Goal: Transaction & Acquisition: Purchase product/service

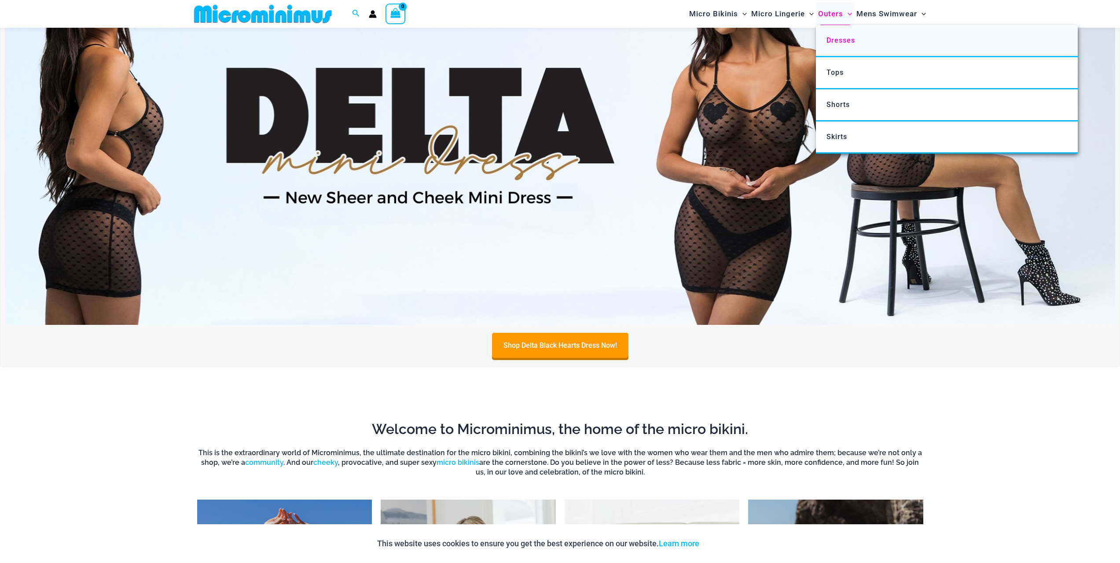
scroll to position [741, 0]
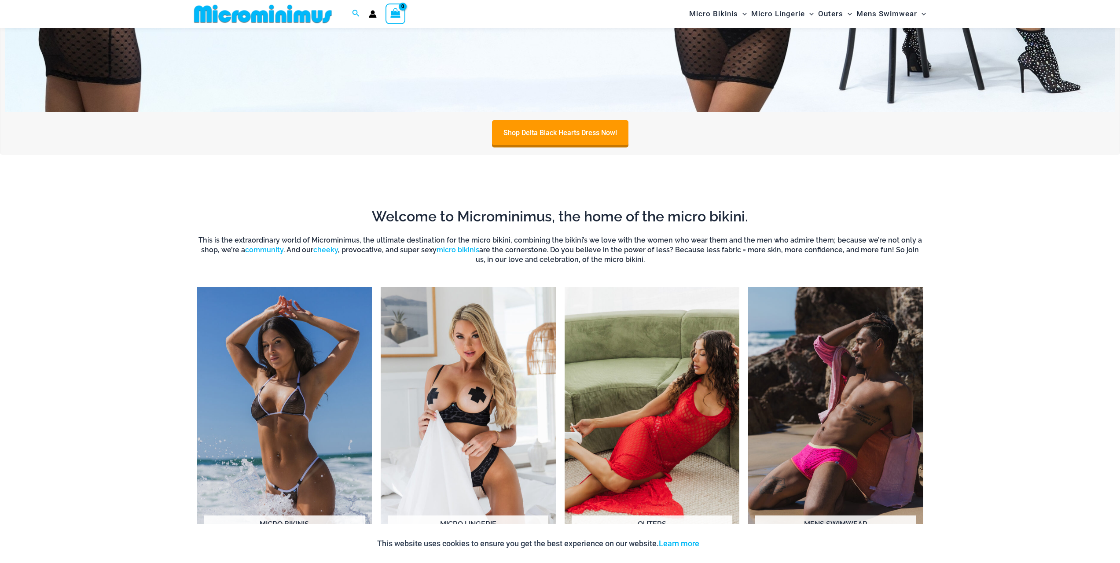
scroll to position [1005, 0]
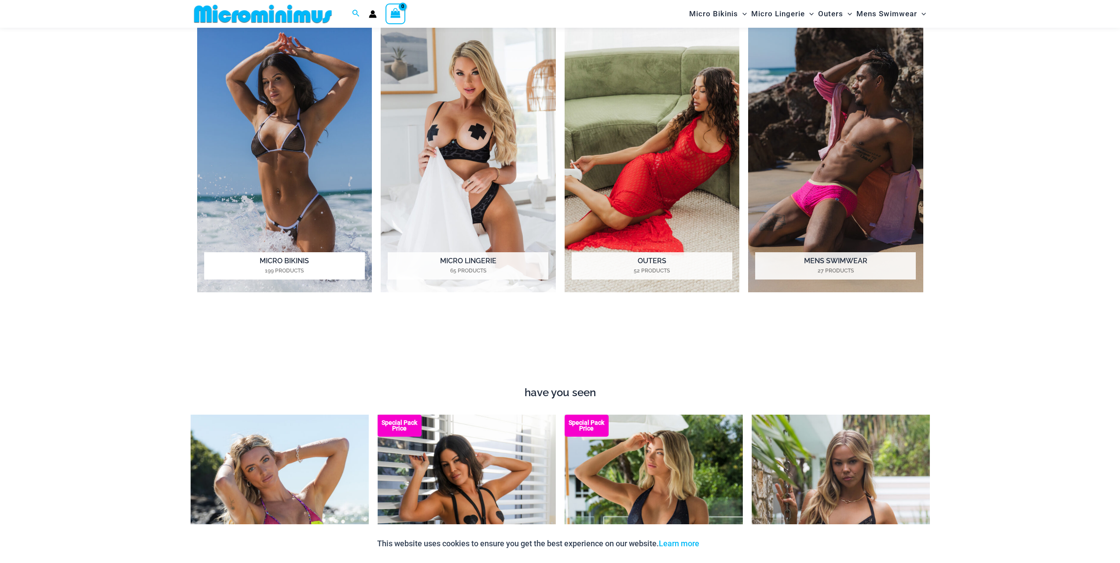
click at [287, 260] on h2 "Micro Bikinis 199 Products" at bounding box center [284, 265] width 161 height 27
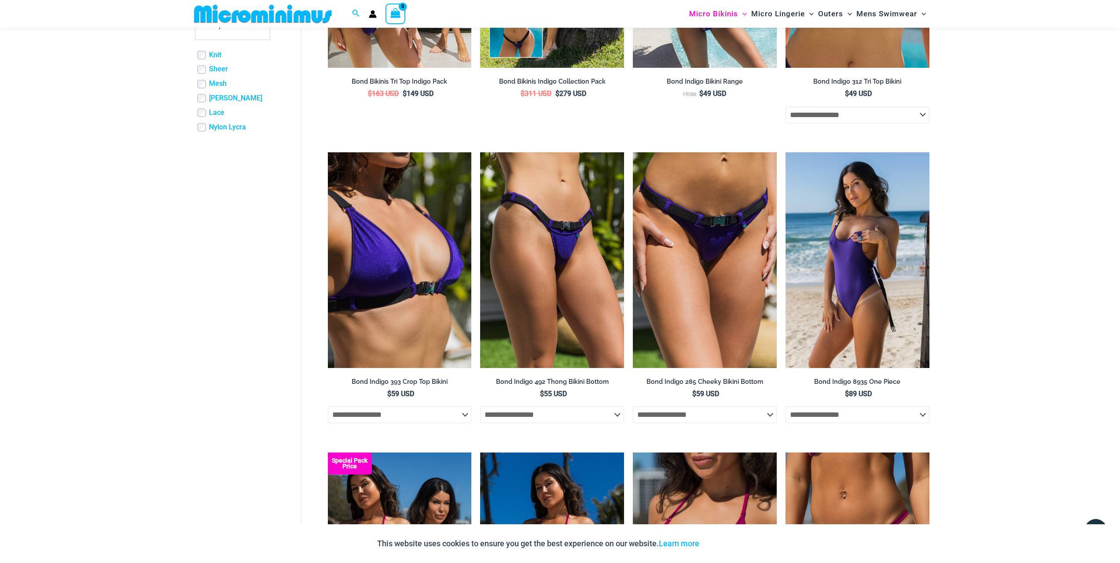
scroll to position [347, 0]
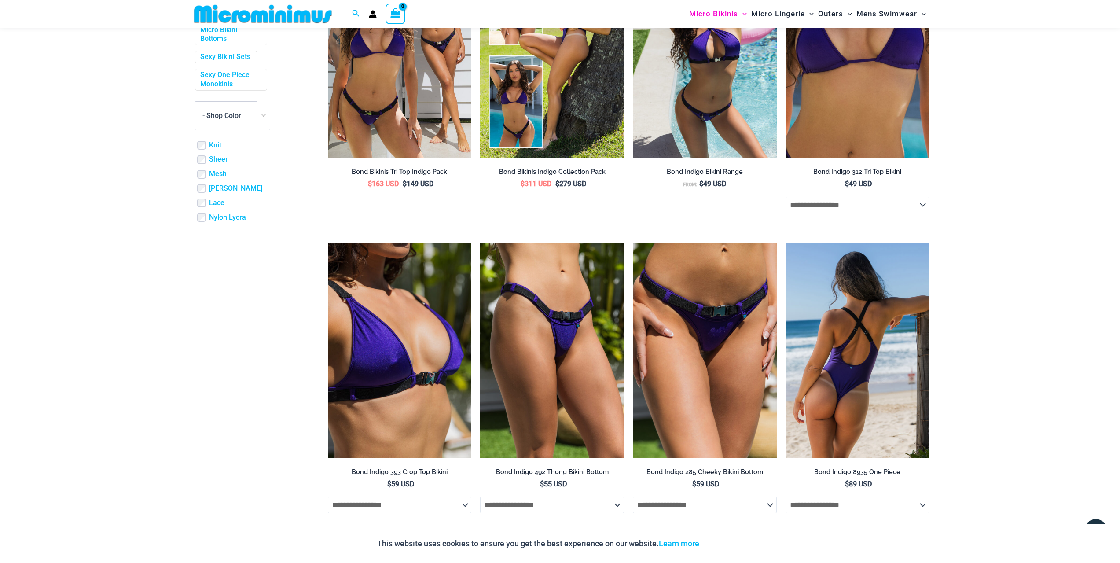
click at [868, 353] on img at bounding box center [858, 350] width 144 height 216
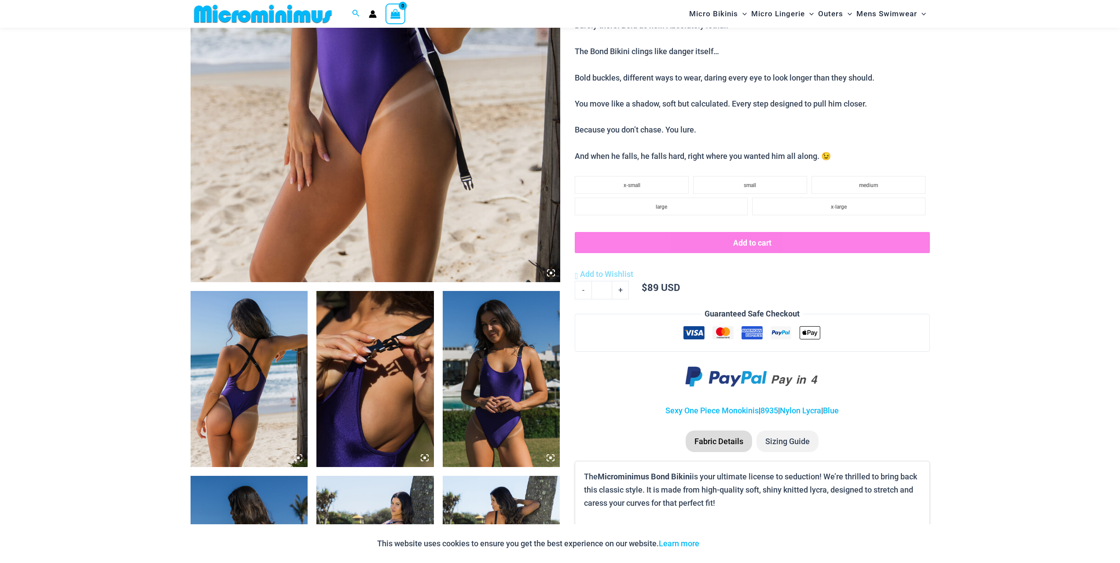
scroll to position [393, 0]
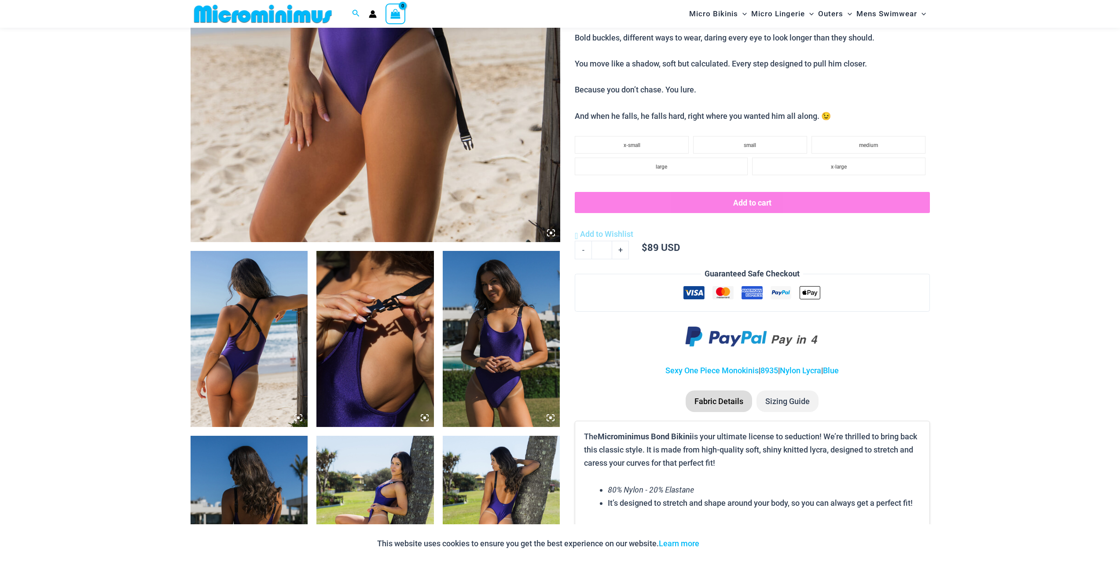
click at [255, 351] on img at bounding box center [250, 339] width 118 height 176
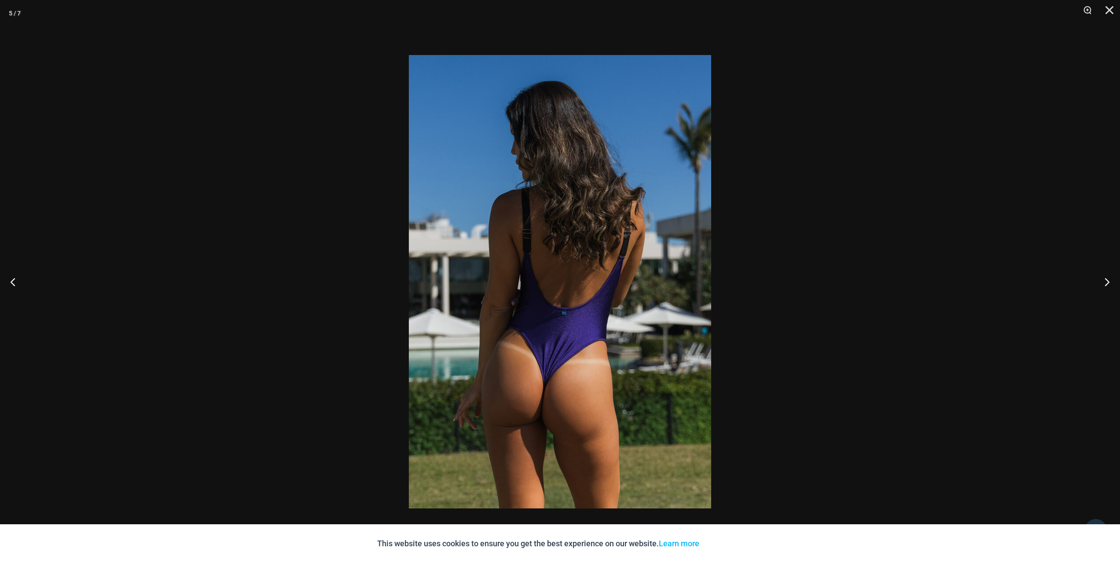
click at [862, 335] on div at bounding box center [560, 281] width 1120 height 563
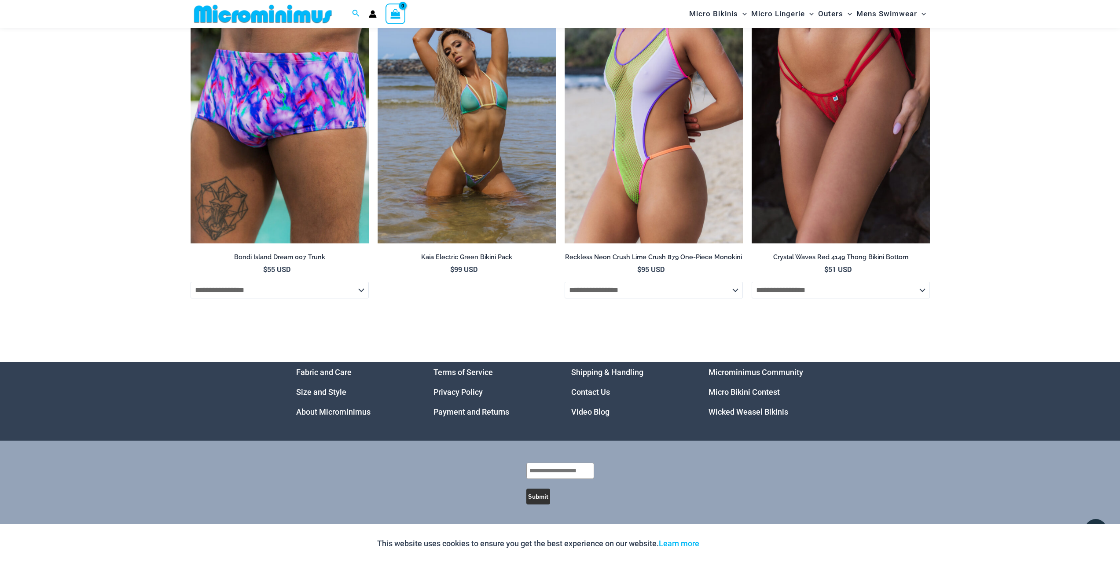
scroll to position [2841, 0]
